Goal: Task Accomplishment & Management: Use online tool/utility

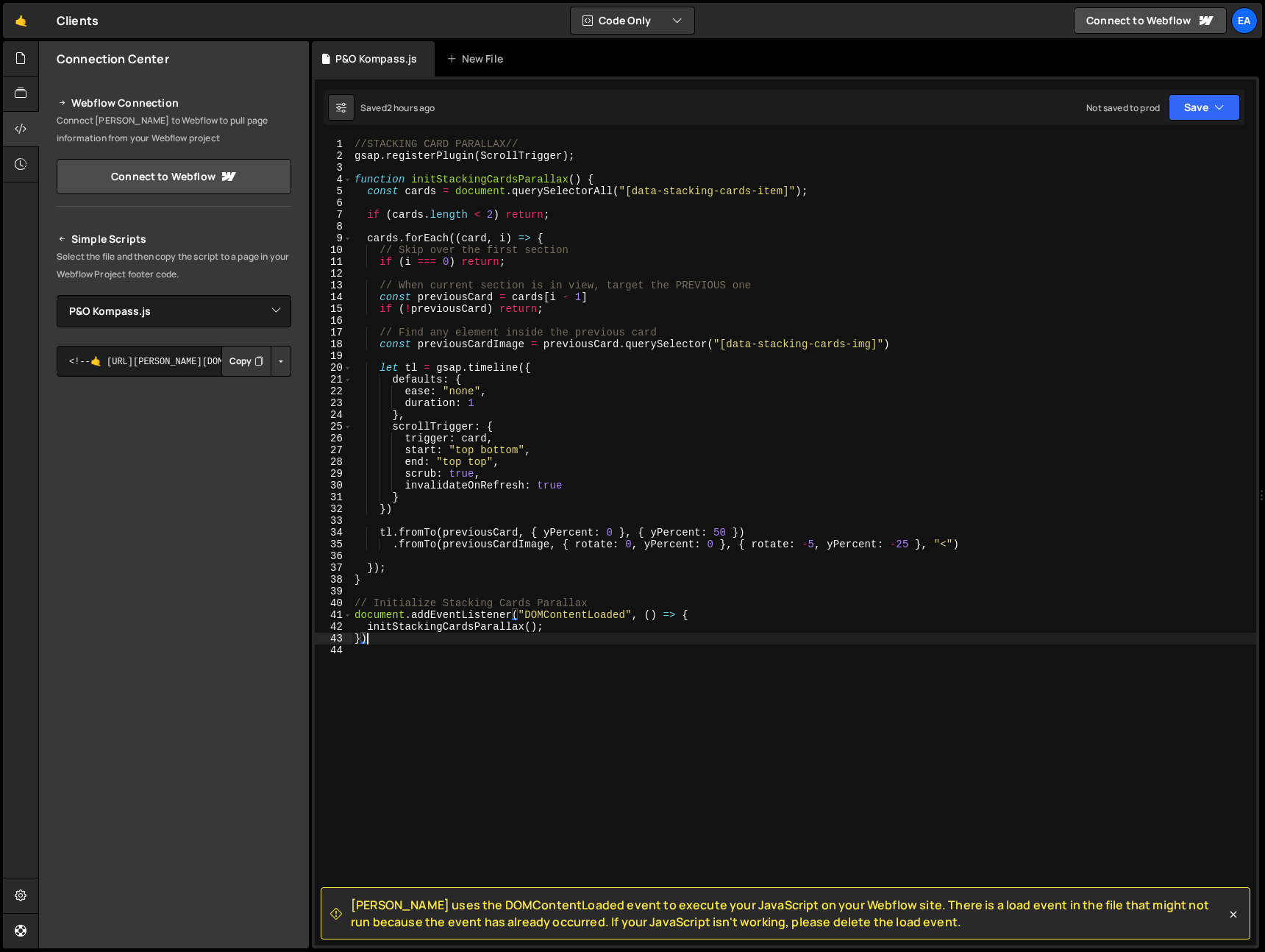
select select "48431"
click at [444, 660] on div "//STACKING CARD PARALLAX// gsap . registerPlugin ( ScrollTrigger ) ; function i…" at bounding box center [804, 553] width 905 height 830
type textarea "//ONE-PAGE NAVIGATION//"
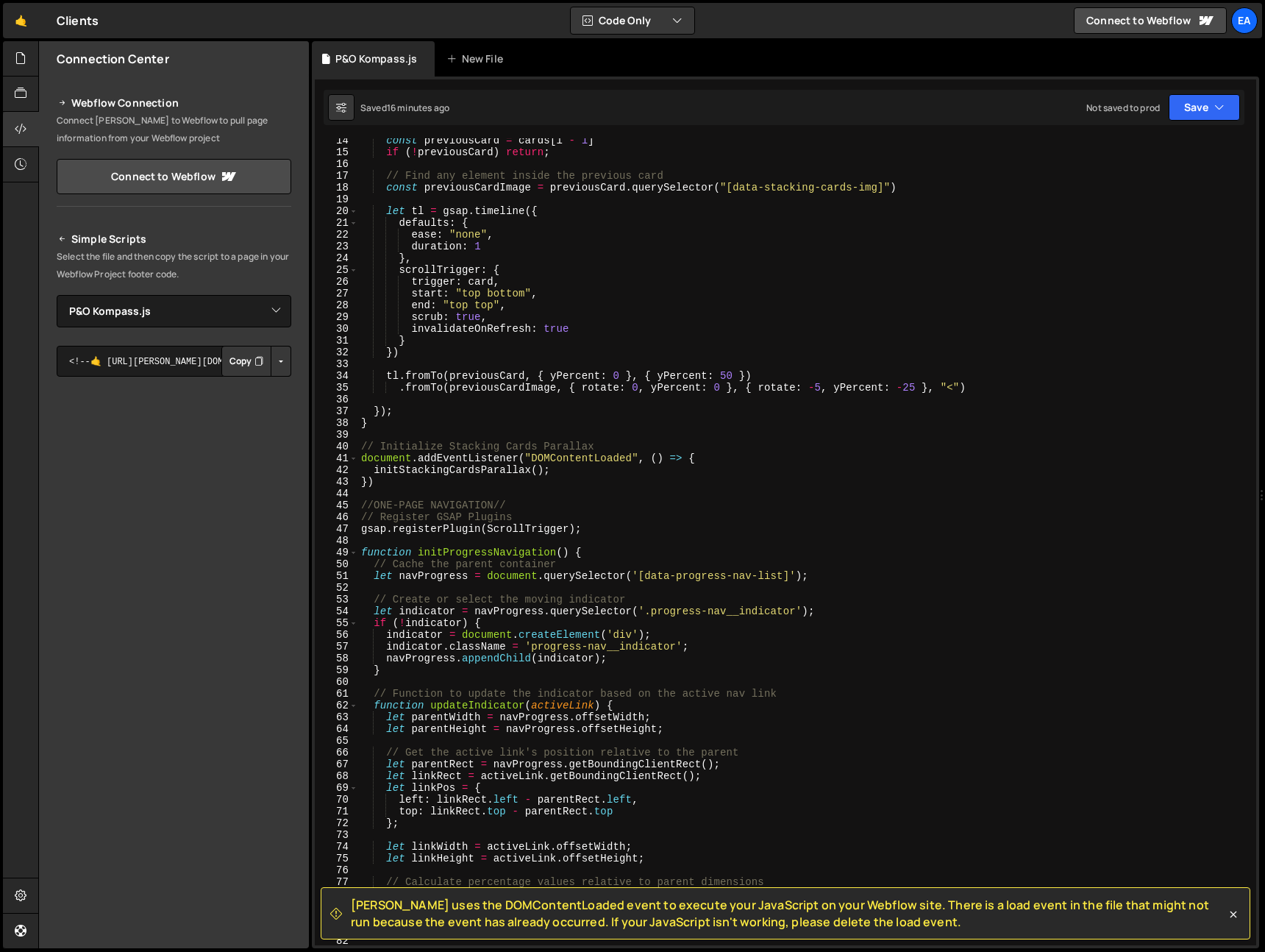
scroll to position [130, 0]
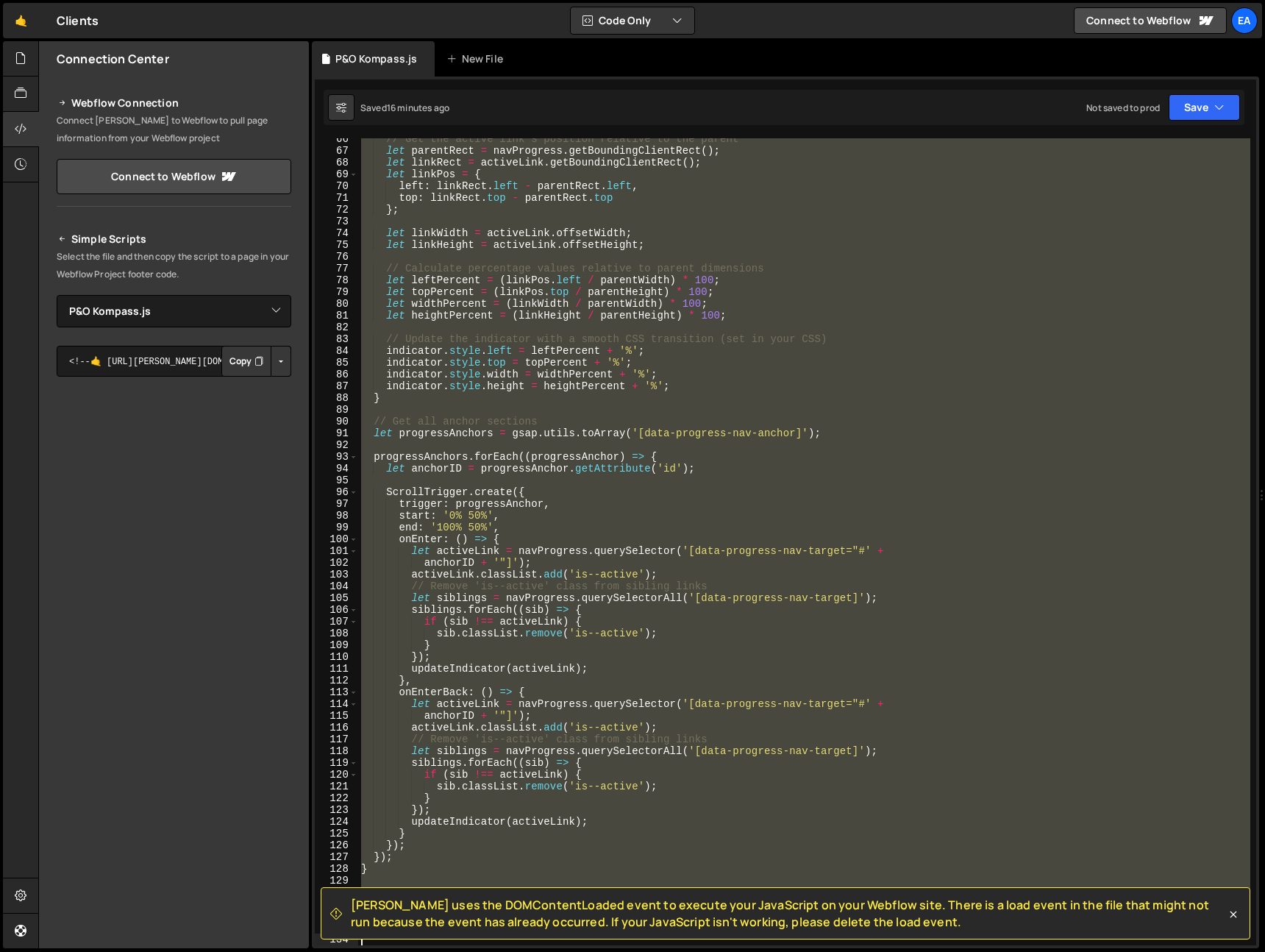
drag, startPoint x: 361, startPoint y: 529, endPoint x: 801, endPoint y: 951, distance: 609.7
click at [801, 951] on div "Hold on a sec... Are you certain you wish to leave this page? Any changes you'v…" at bounding box center [632, 476] width 1265 height 952
type textarea "});"
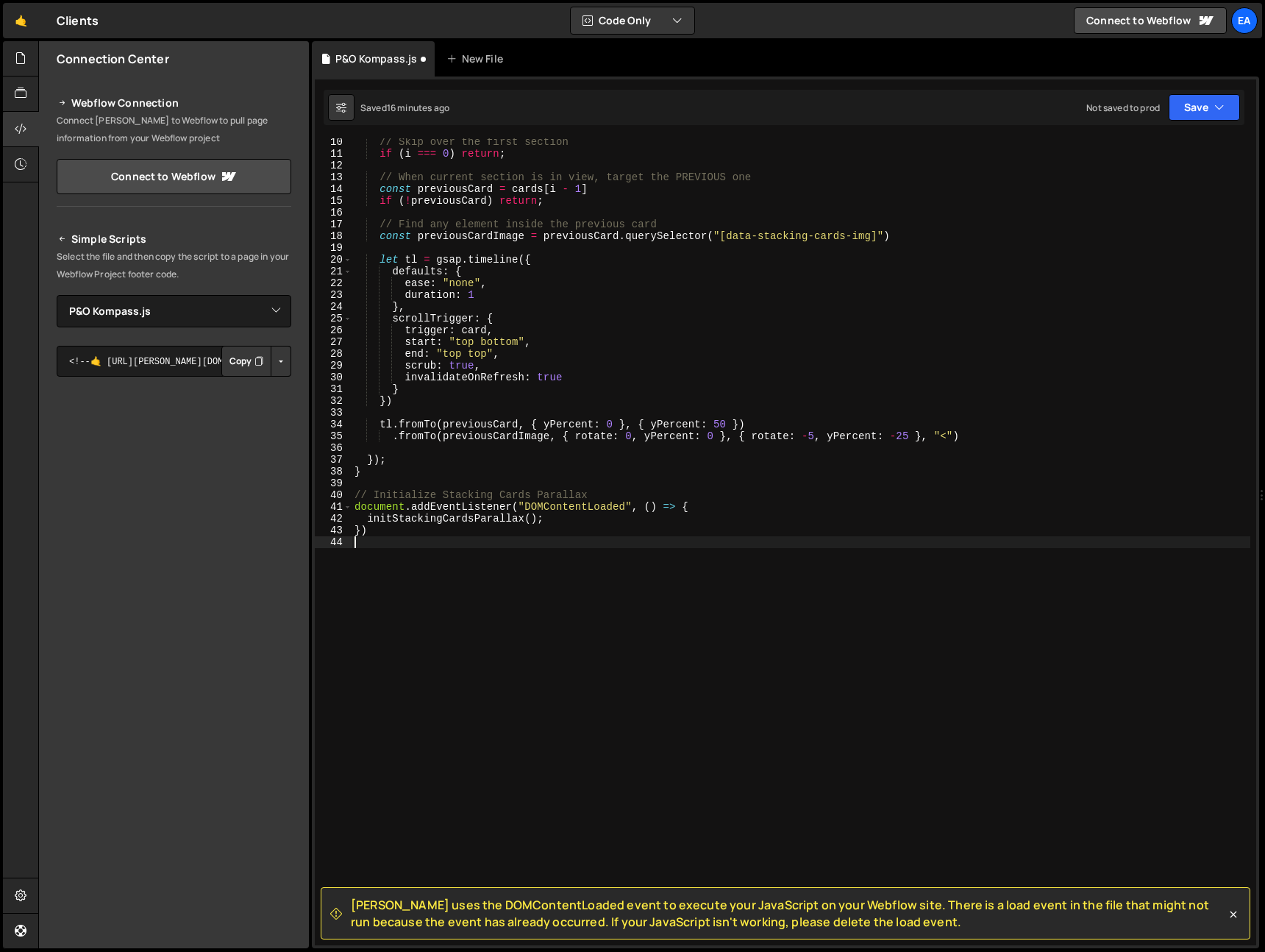
type textarea "})"
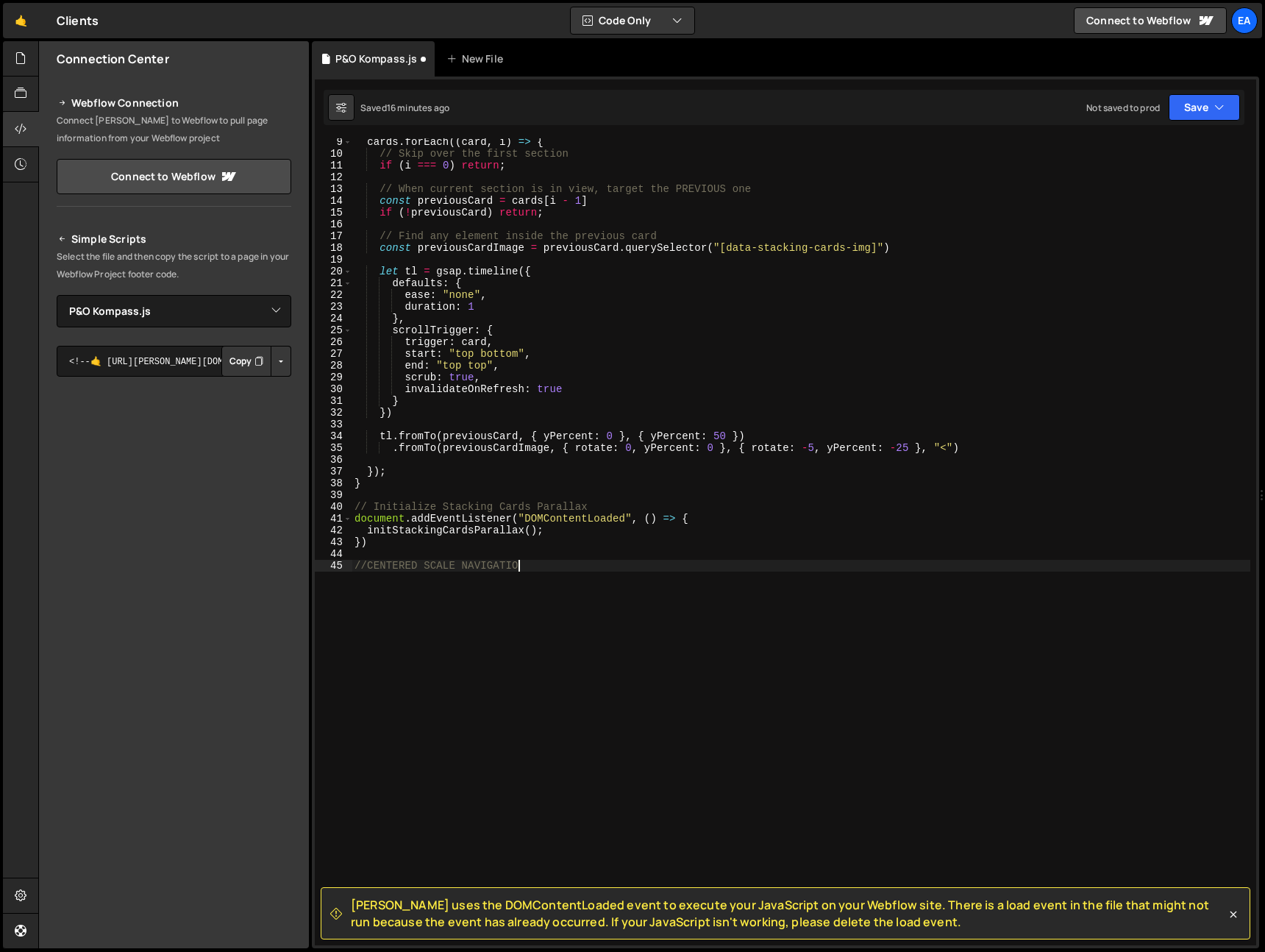
scroll to position [0, 11]
type textarea "//CENTERED SCALE NAVIGATION//"
paste textarea "});"
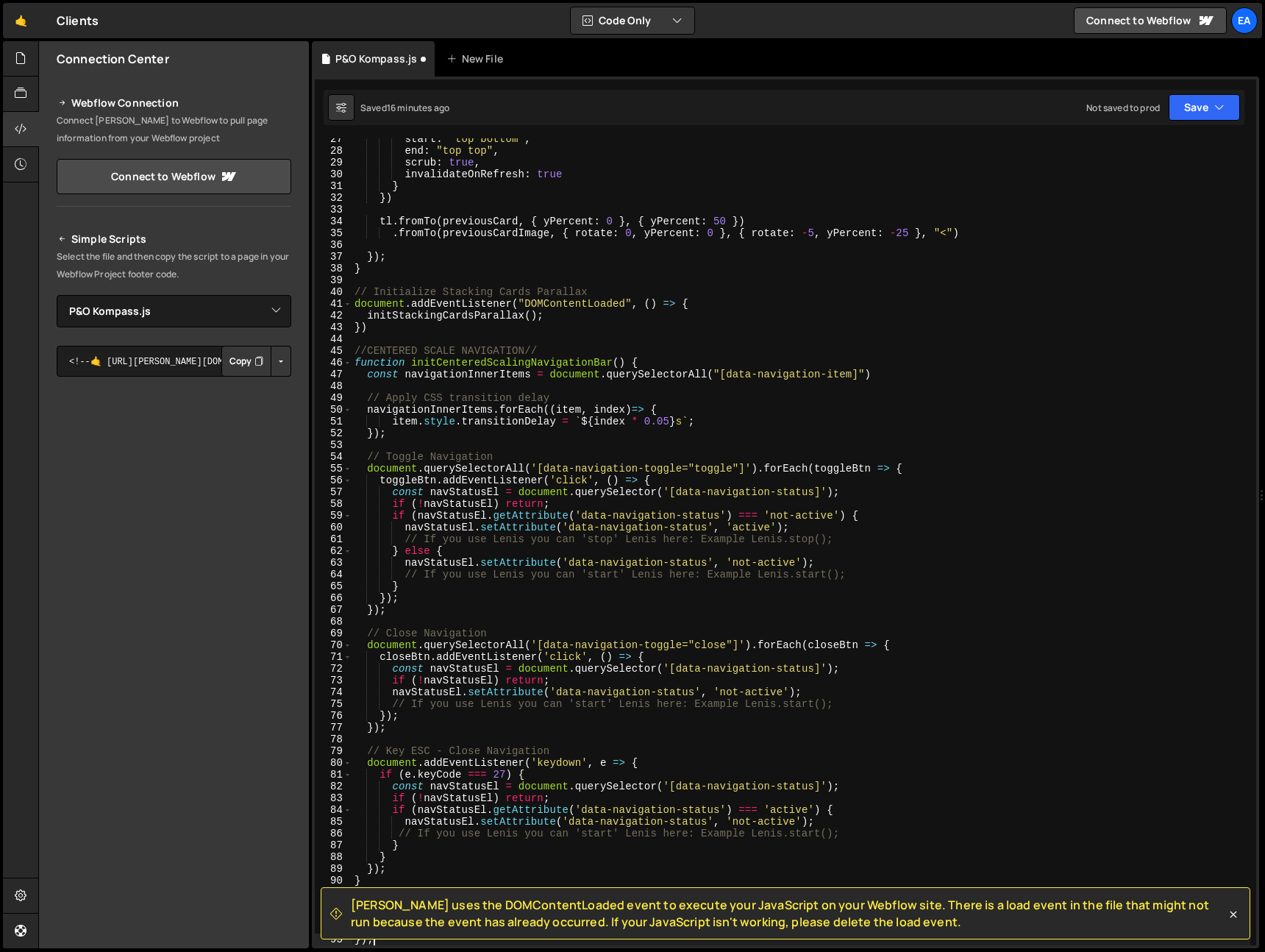
scroll to position [312, 0]
type textarea "});"
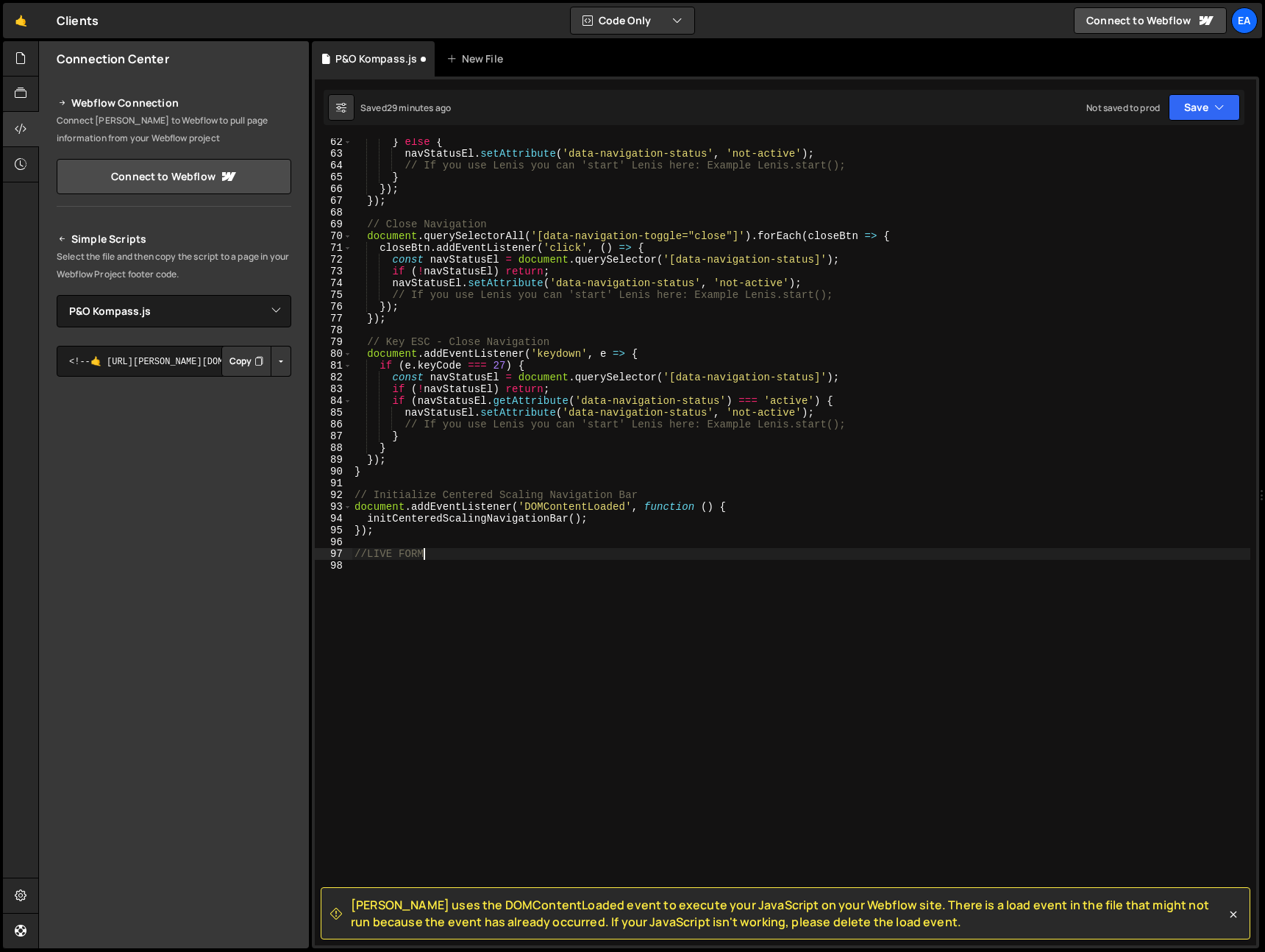
scroll to position [0, 4]
type textarea "//LIVE FORM BASIC//"
paste textarea "});"
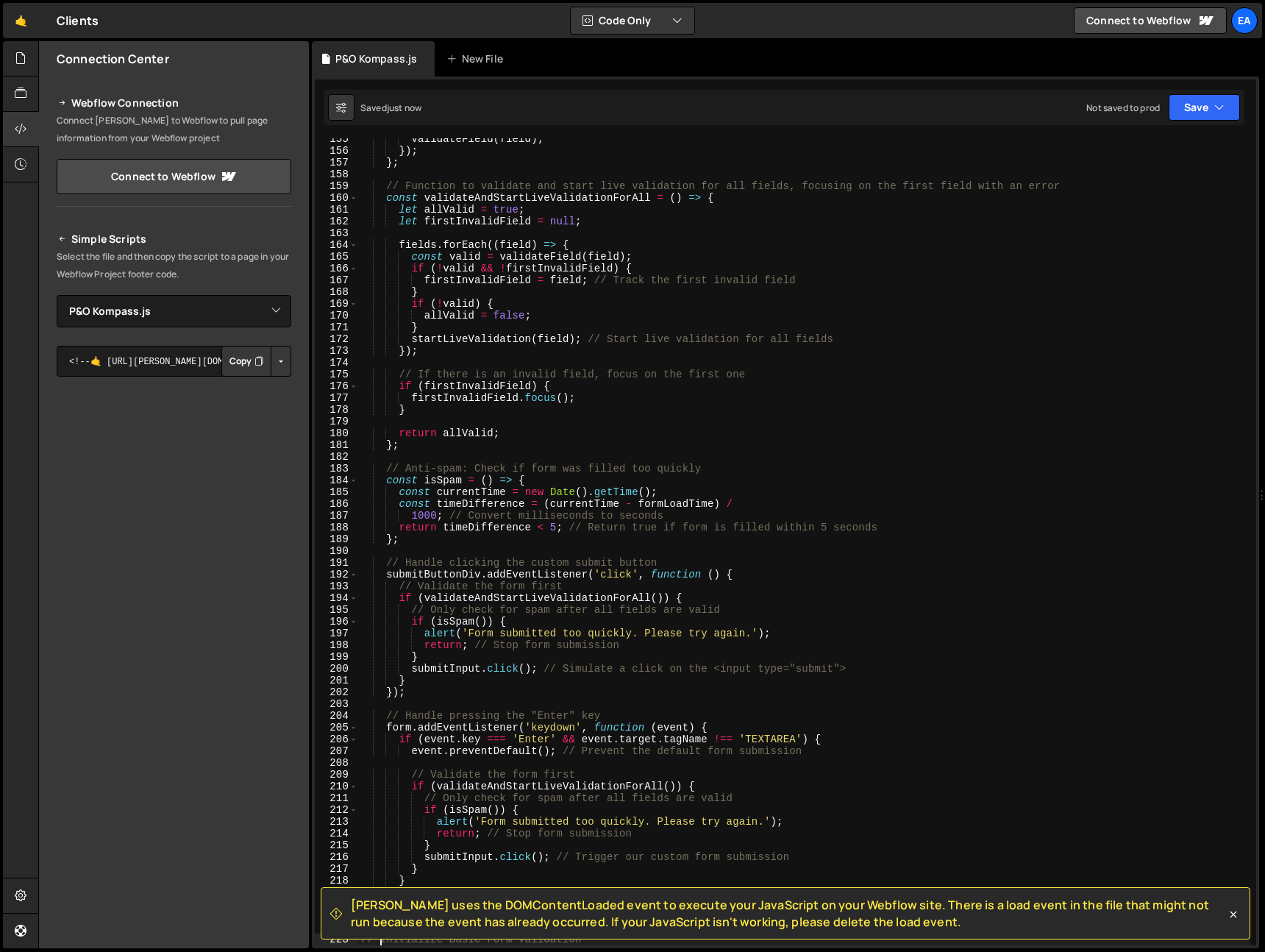
type textarea "// Initialize Basic Form Validation"
